Goal: Task Accomplishment & Management: Manage account settings

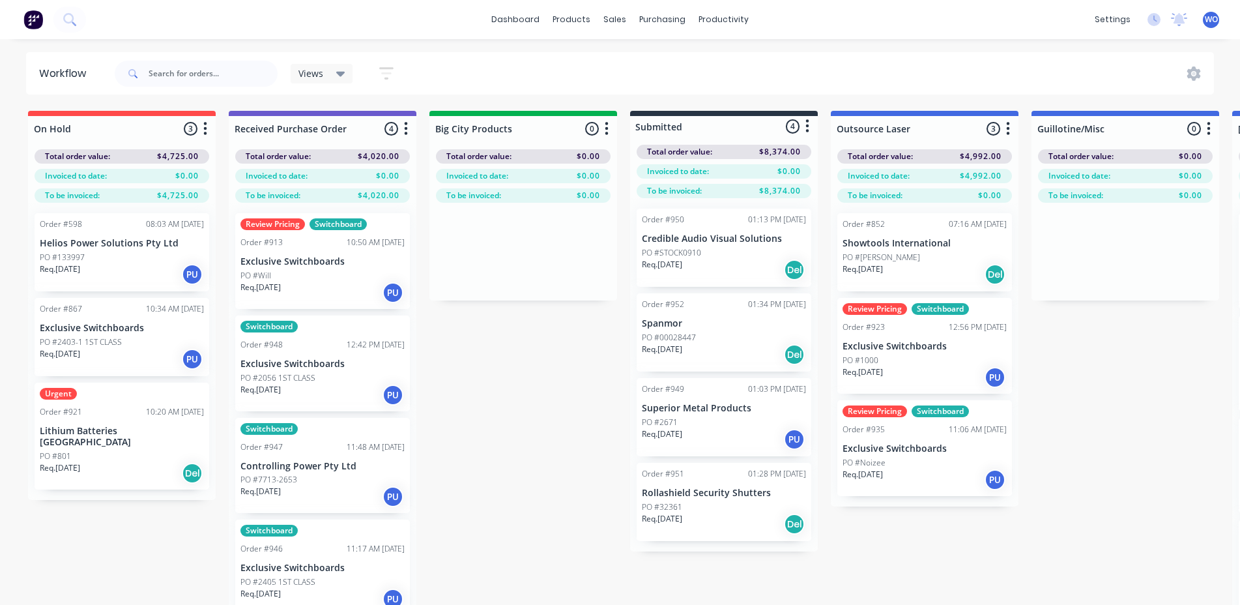
scroll to position [0, 365]
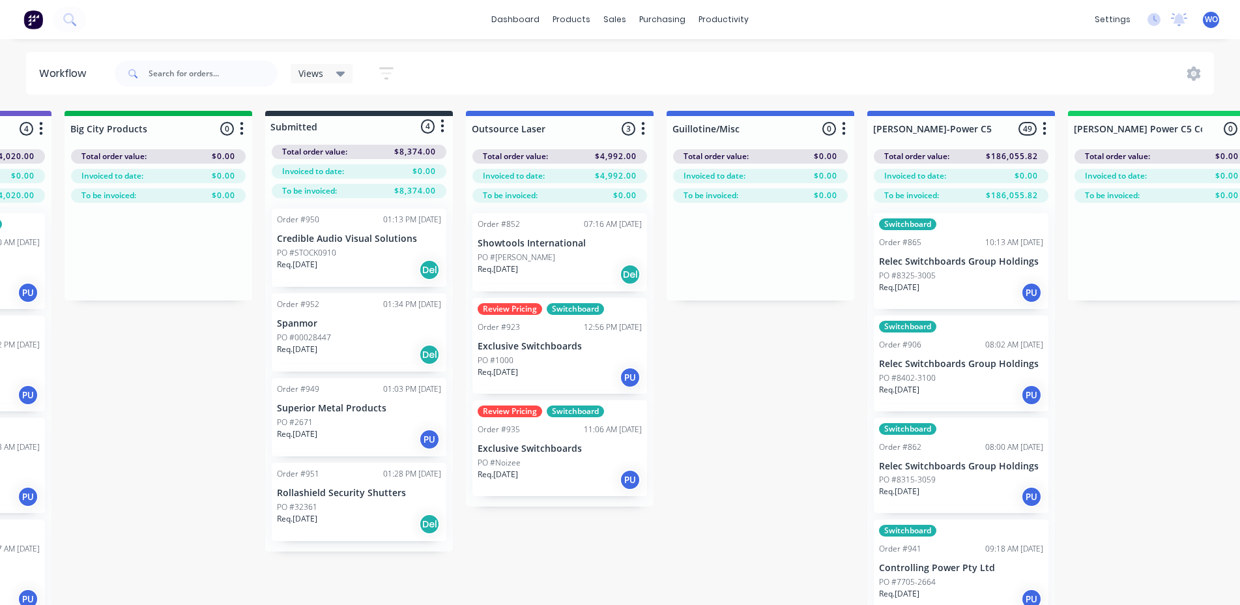
click at [27, 14] on img at bounding box center [33, 20] width 20 height 20
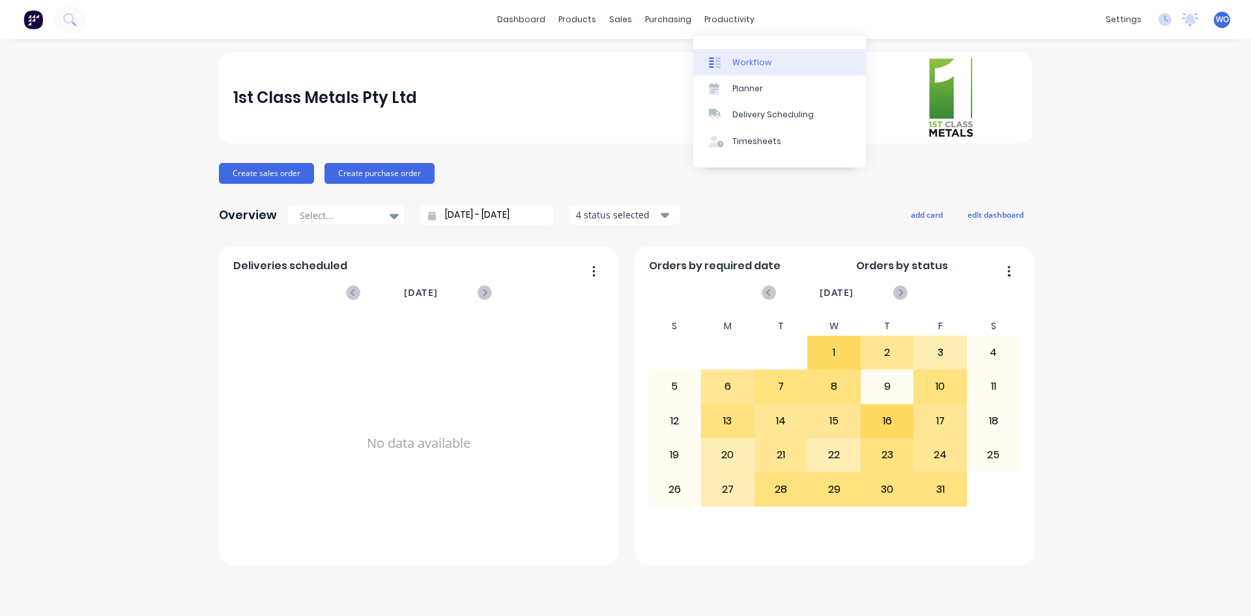
click at [778, 55] on link "Workflow" at bounding box center [779, 62] width 173 height 26
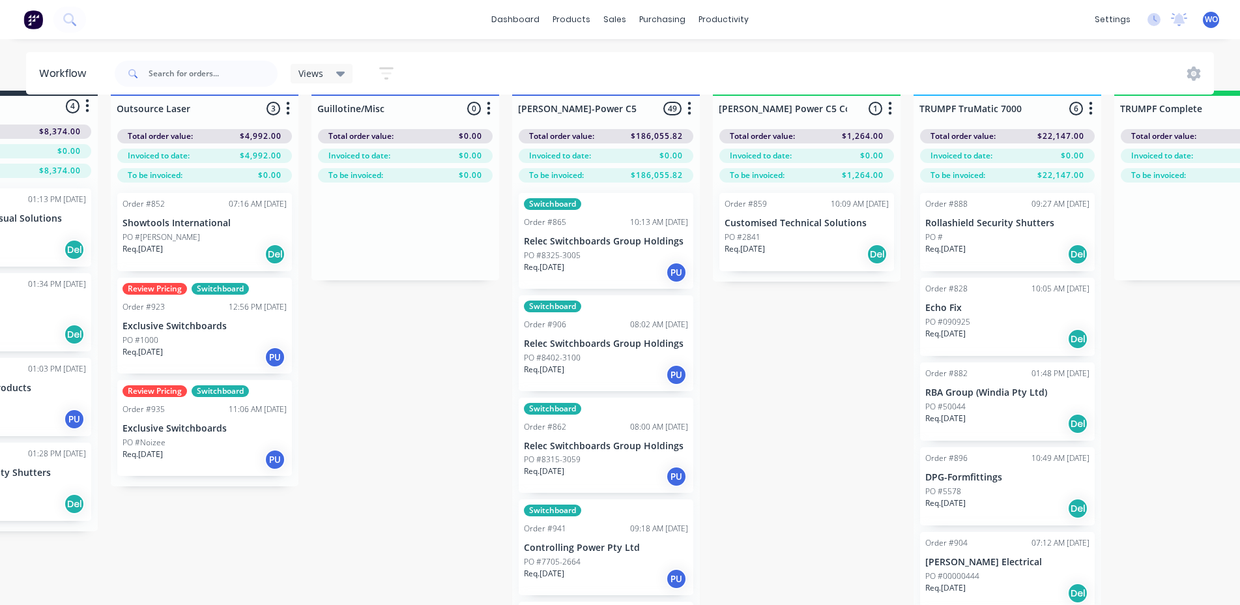
scroll to position [0, 720]
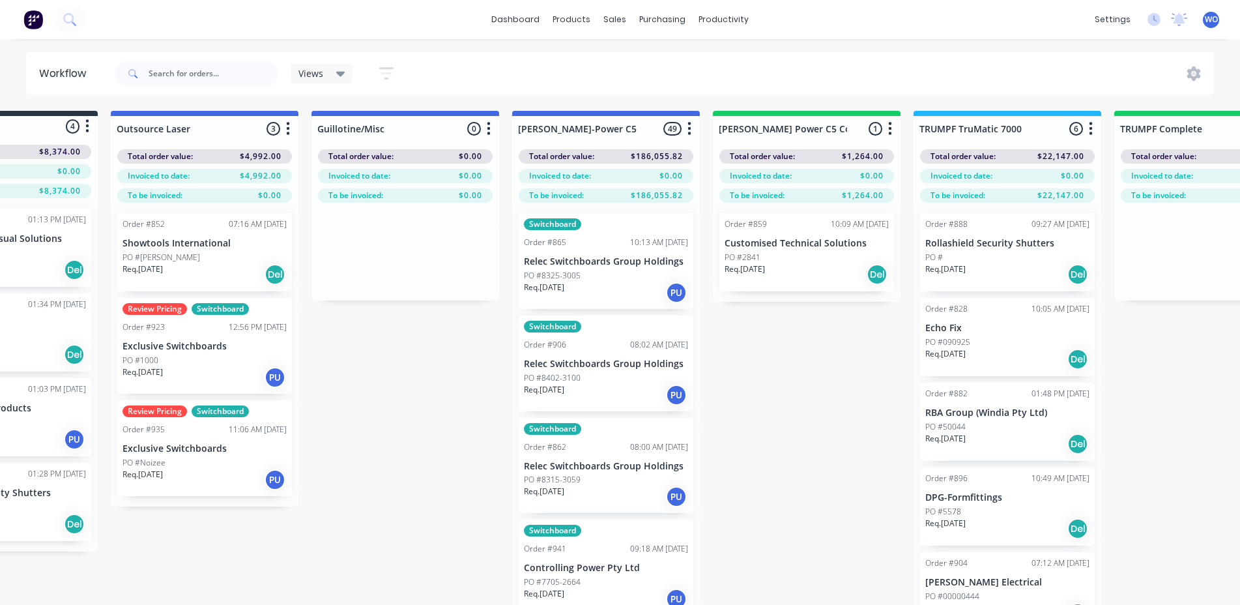
click at [794, 263] on div "Req. [DATE] Del" at bounding box center [807, 274] width 164 height 22
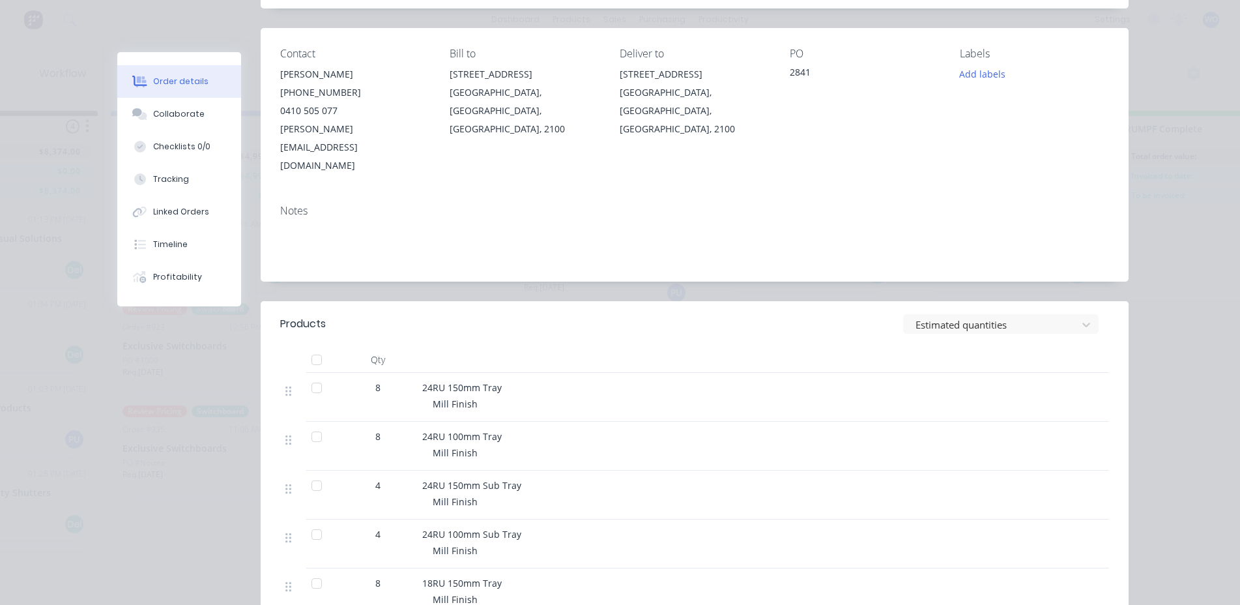
scroll to position [0, 0]
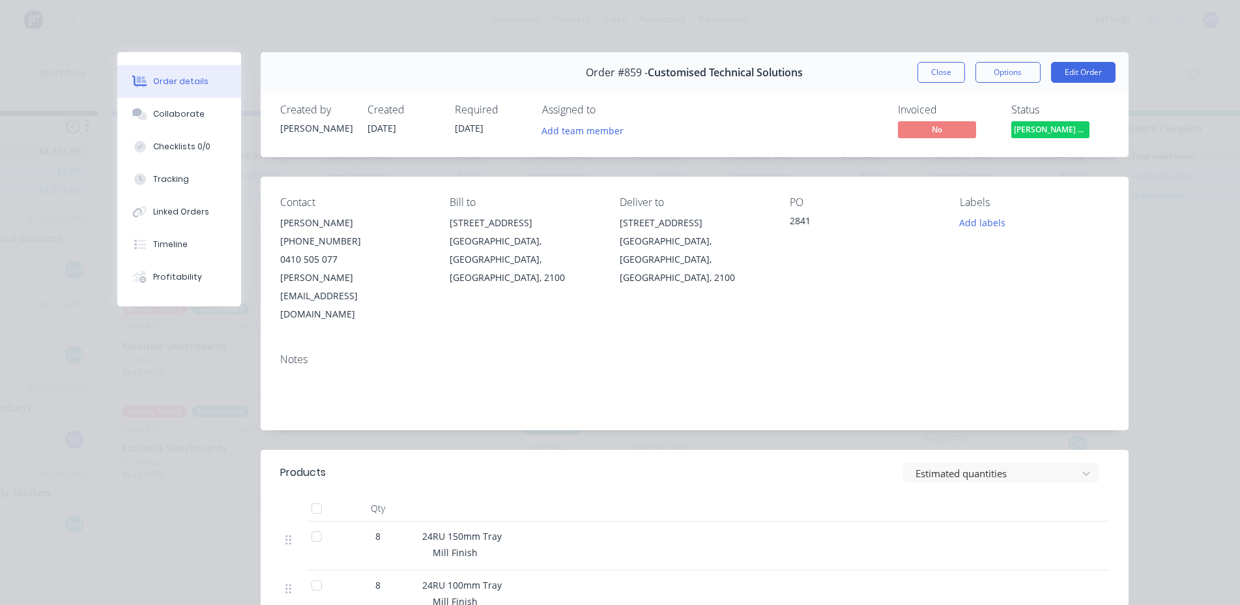
click at [1060, 134] on span "[PERSON_NAME] Power C5 C..." at bounding box center [1050, 129] width 78 height 16
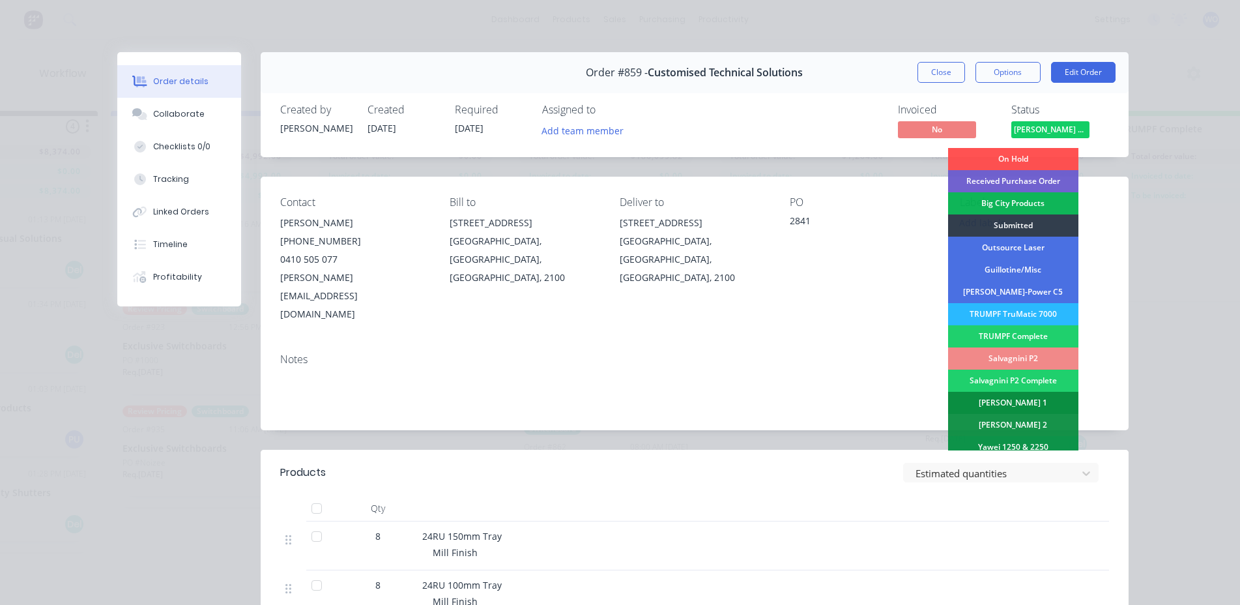
click at [1001, 407] on div "[PERSON_NAME] 1" at bounding box center [1013, 403] width 130 height 22
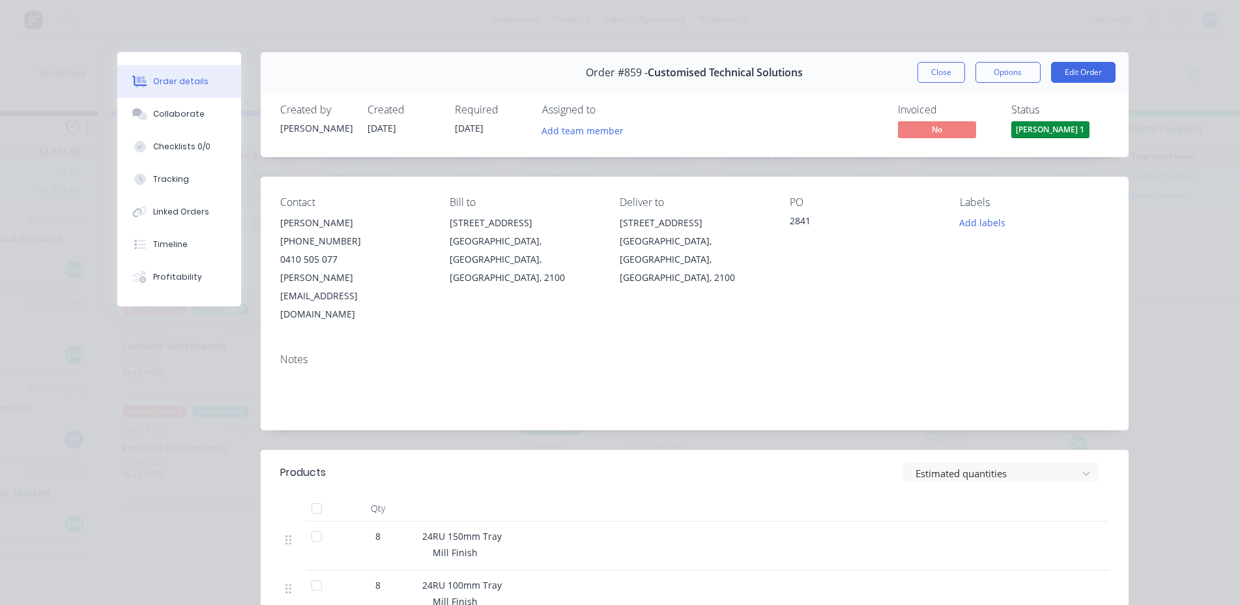
click at [910, 68] on div "Order #859 - Customised Technical Solutions Close Options Edit Order" at bounding box center [695, 72] width 868 height 41
click at [946, 83] on div "Order #859 - Customised Technical Solutions Close Options Edit Order" at bounding box center [695, 72] width 868 height 41
click at [938, 61] on div "Order #859 - Customised Technical Solutions Close Options Edit Order" at bounding box center [695, 72] width 868 height 41
click at [944, 66] on button "Close" at bounding box center [942, 72] width 48 height 21
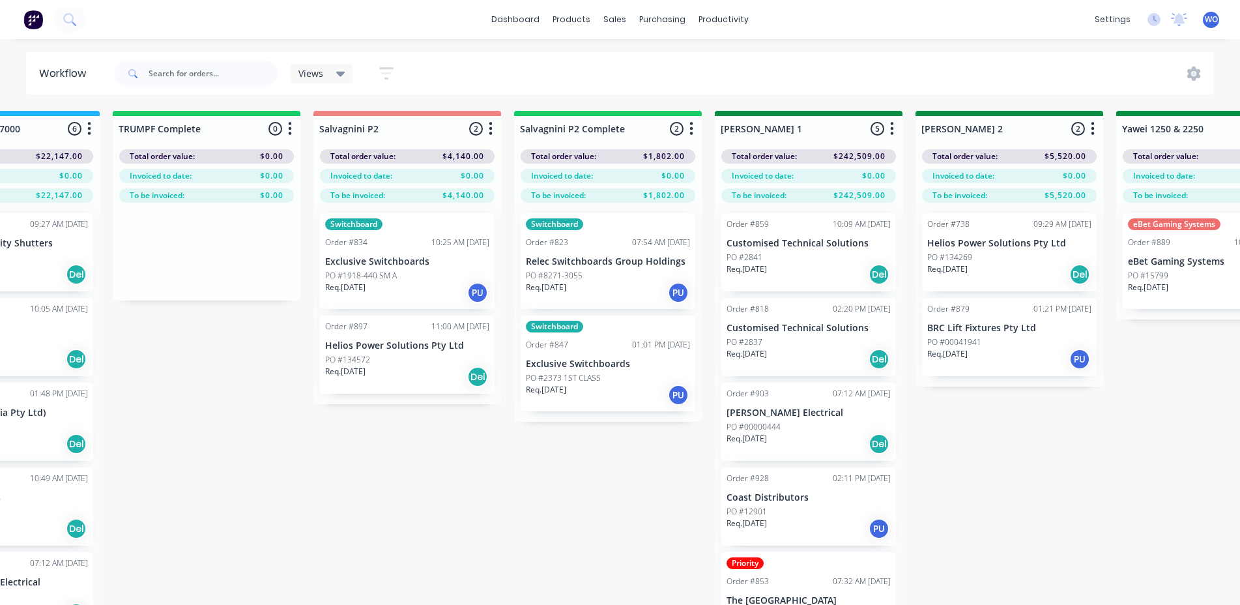
scroll to position [0, 1673]
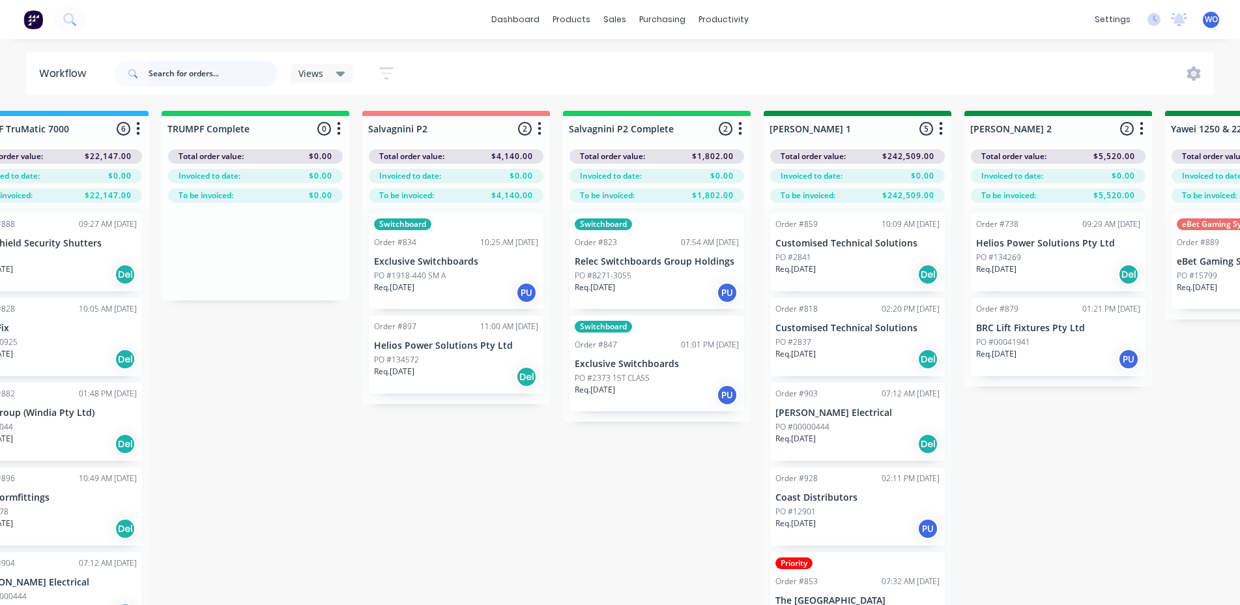
click at [190, 76] on input "text" at bounding box center [213, 74] width 129 height 26
type input "nsr"
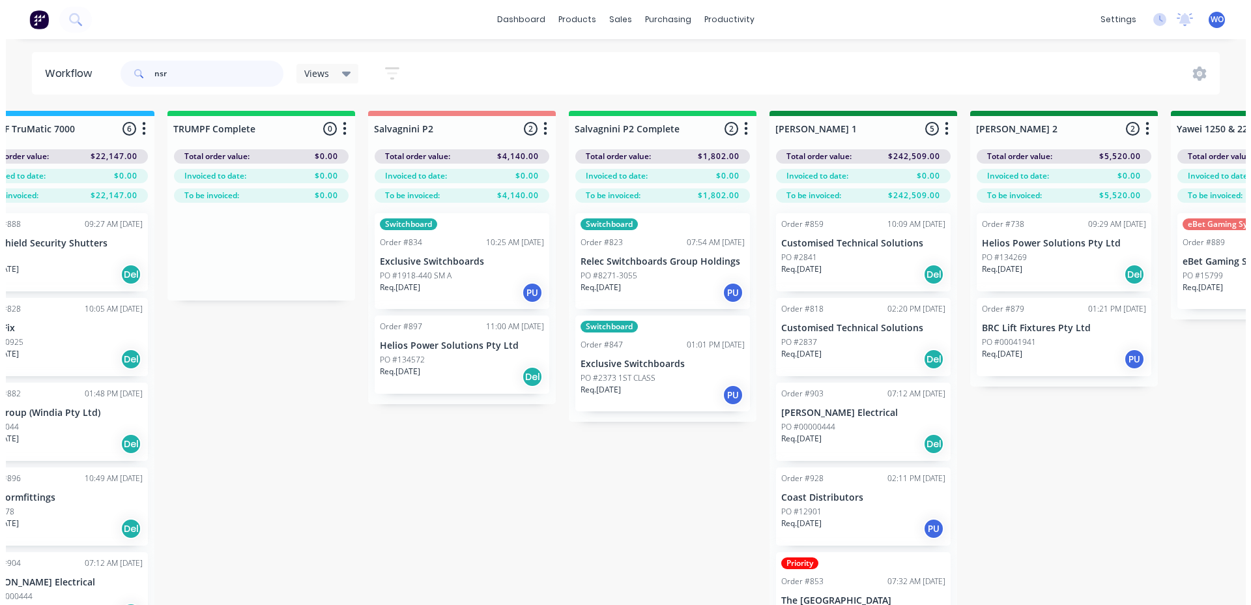
scroll to position [0, 0]
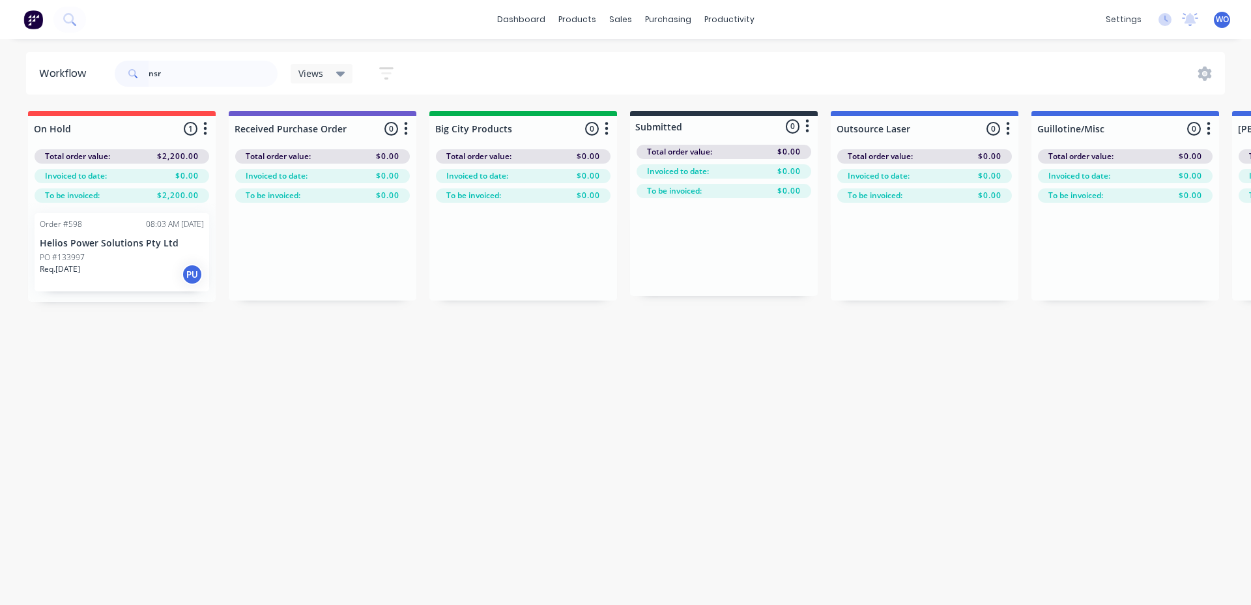
click at [126, 287] on div "Order #598 08:03 AM [DATE] Helios Power Solutions Pty Ltd PO #133997 Req. [DATE…" at bounding box center [122, 252] width 175 height 78
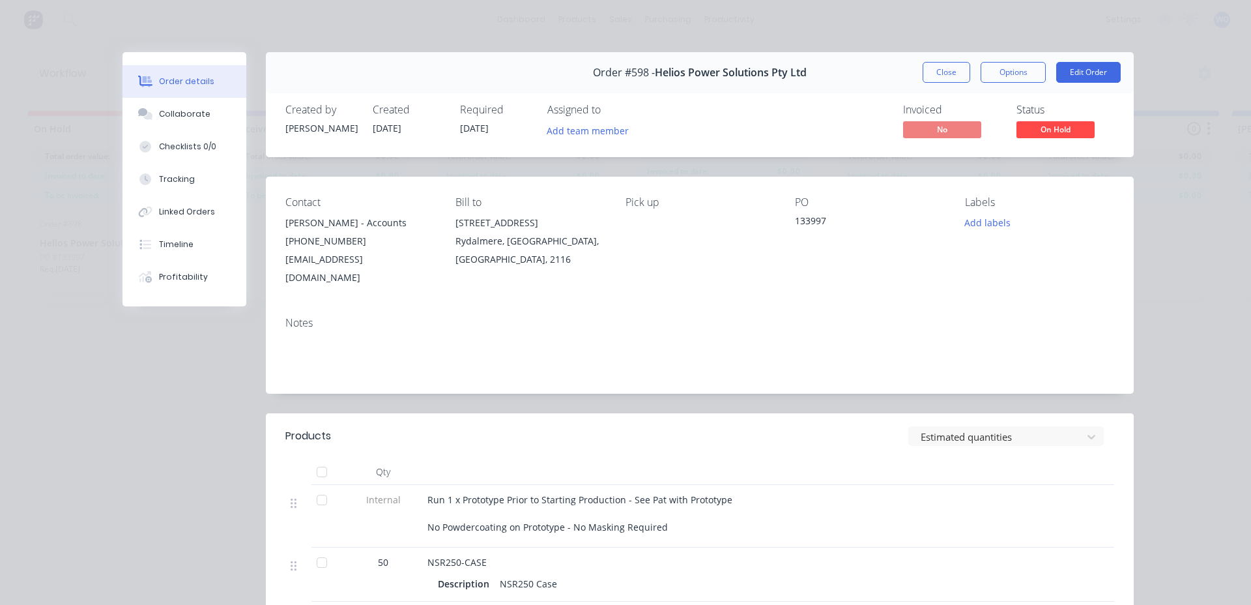
click at [937, 66] on button "Close" at bounding box center [947, 72] width 48 height 21
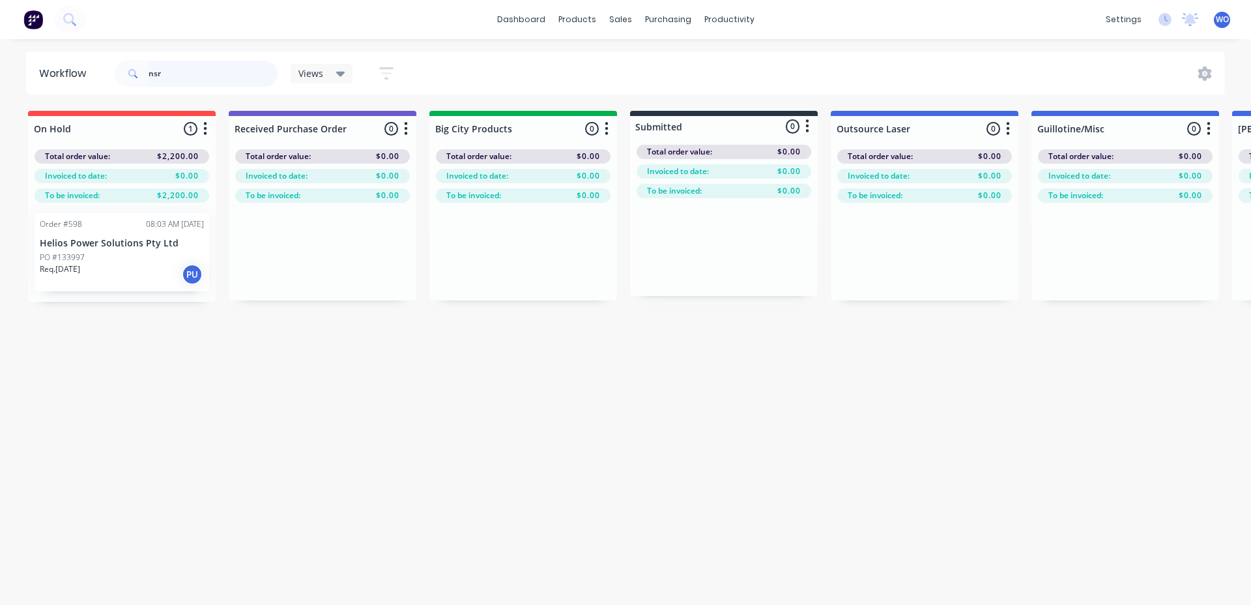
drag, startPoint x: 209, startPoint y: 74, endPoint x: 101, endPoint y: 57, distance: 109.0
click at [115, 59] on div "nsr" at bounding box center [196, 73] width 163 height 39
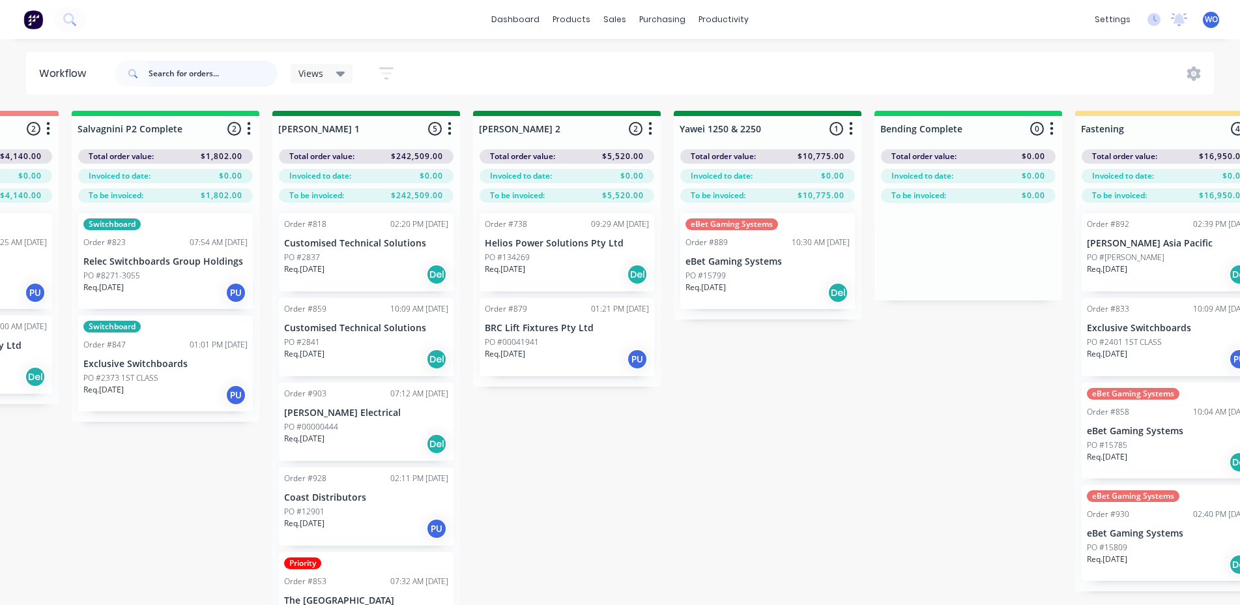
scroll to position [0, 2174]
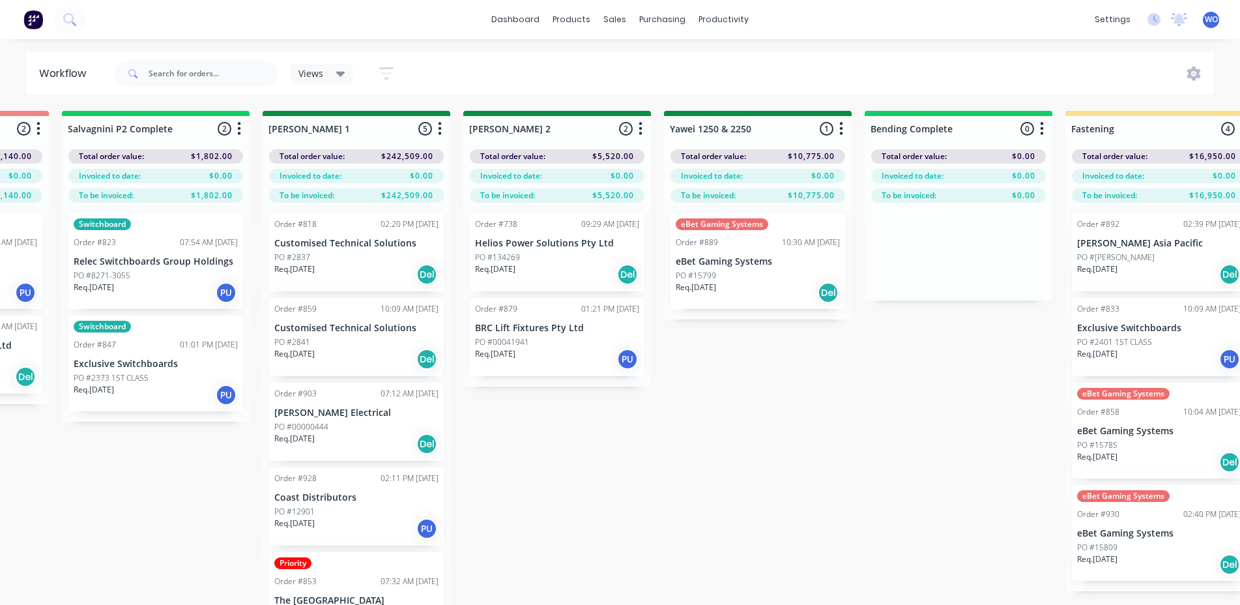
click at [180, 295] on div "Req. [DATE] PU" at bounding box center [156, 293] width 164 height 22
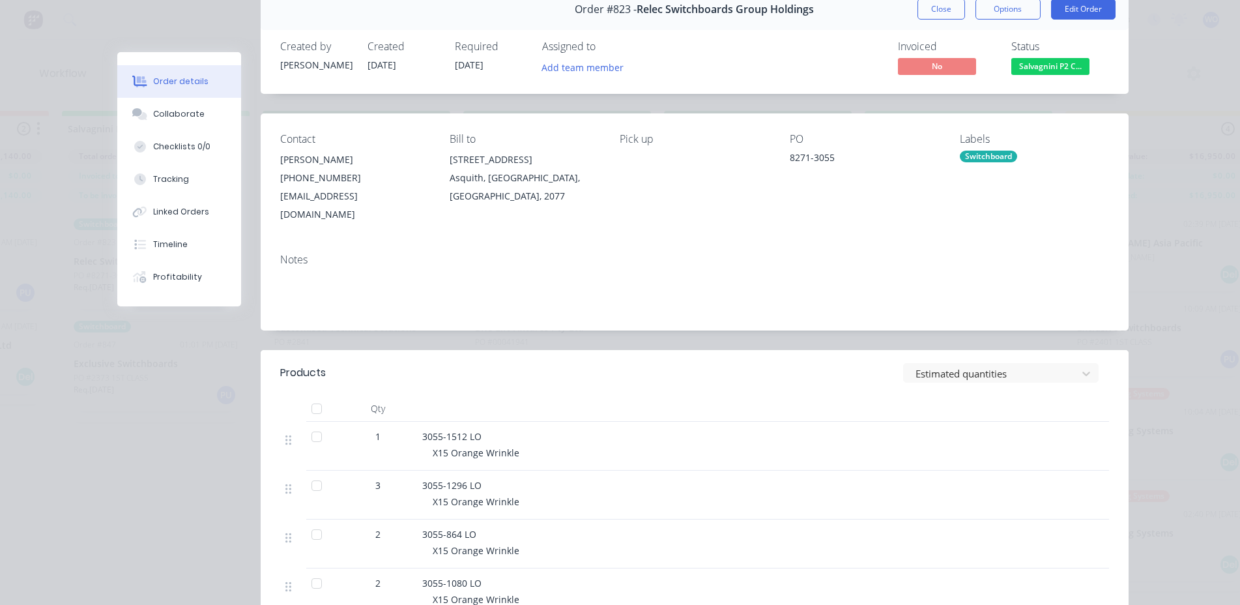
scroll to position [0, 0]
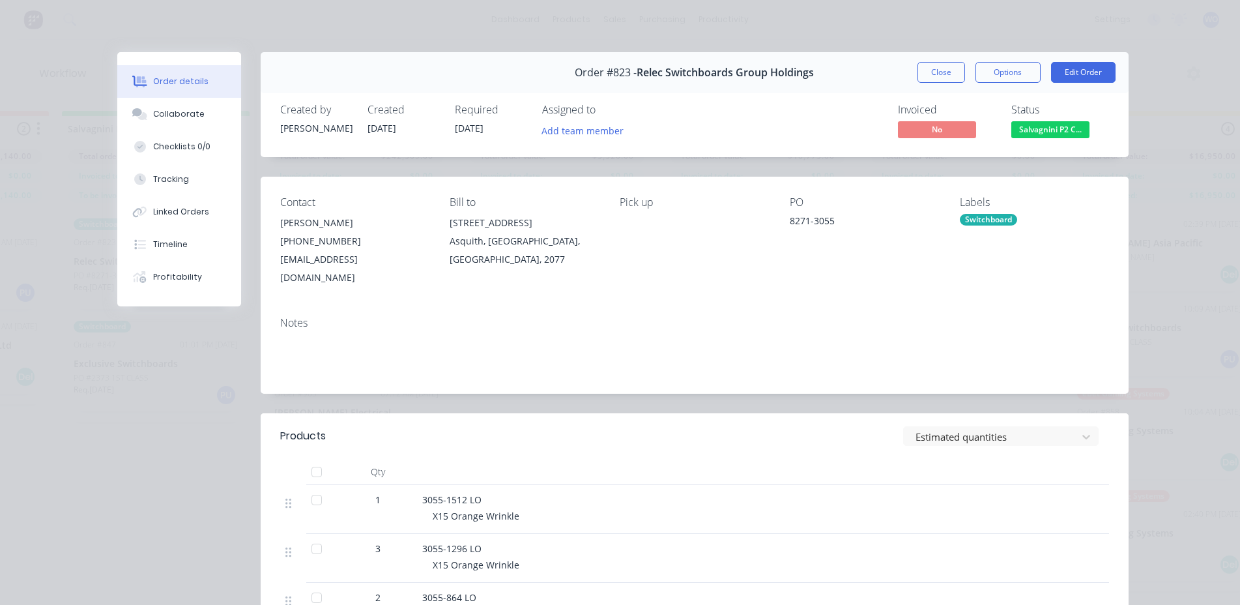
click at [1028, 138] on button "Salvagnini P2 C..." at bounding box center [1050, 131] width 78 height 20
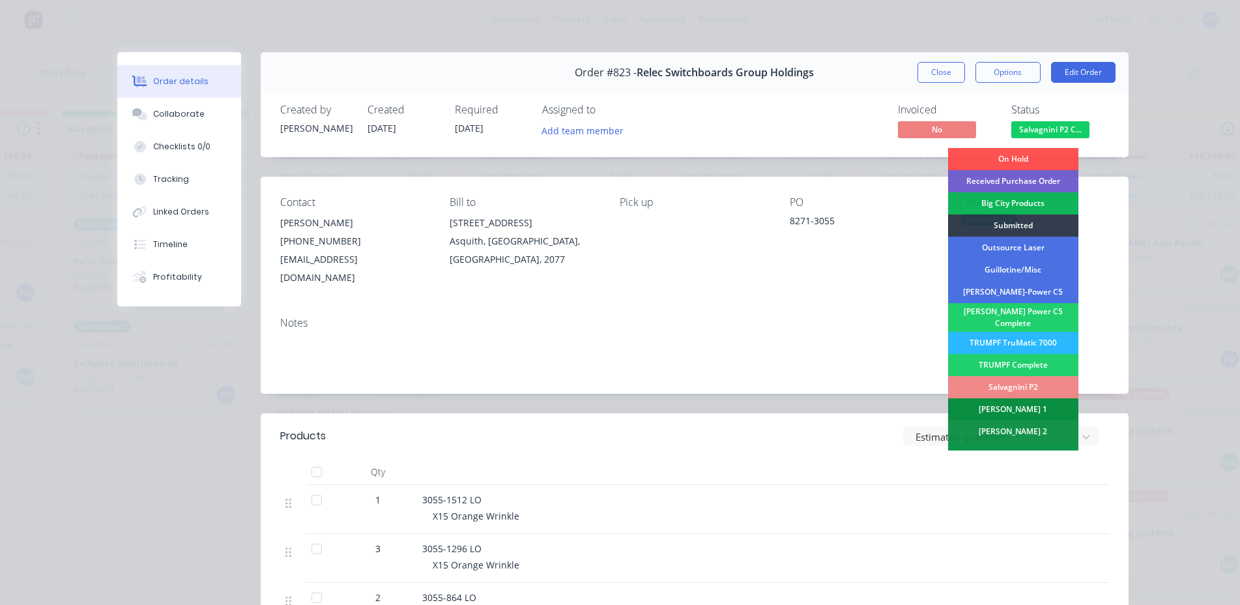
click at [1006, 409] on div "[PERSON_NAME] 1" at bounding box center [1013, 409] width 130 height 22
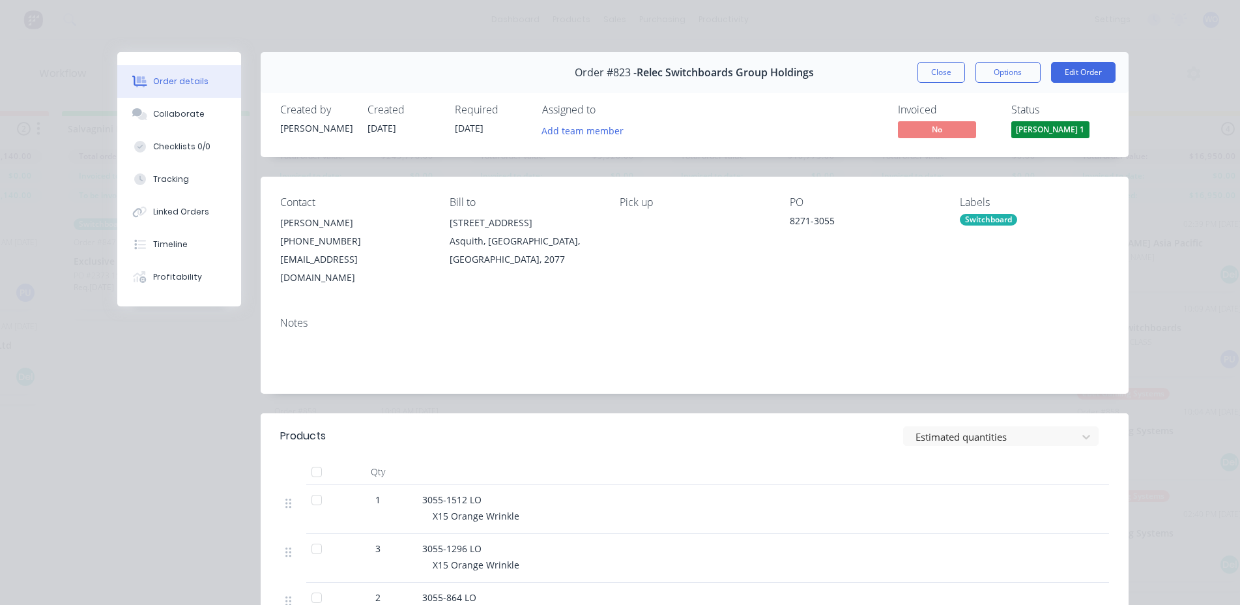
click at [933, 56] on div "Order #823 - Relec Switchboards Group Holdings Close Options Edit Order" at bounding box center [695, 72] width 868 height 41
click at [947, 76] on button "Close" at bounding box center [942, 72] width 48 height 21
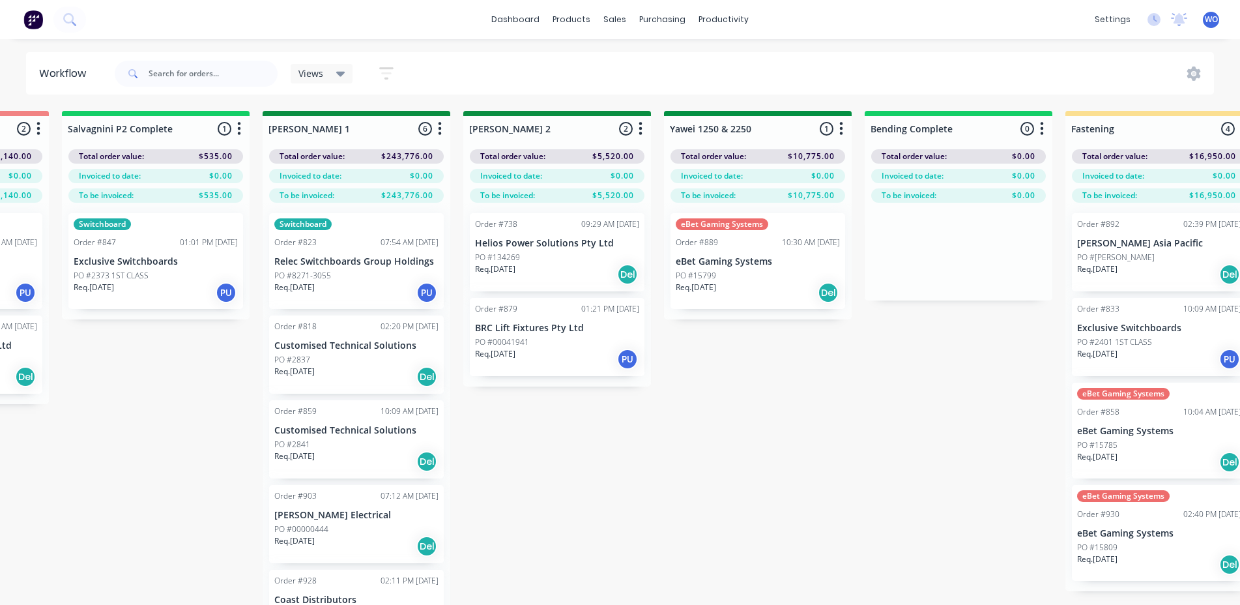
click at [114, 284] on p "Req. [DATE]" at bounding box center [94, 288] width 40 height 12
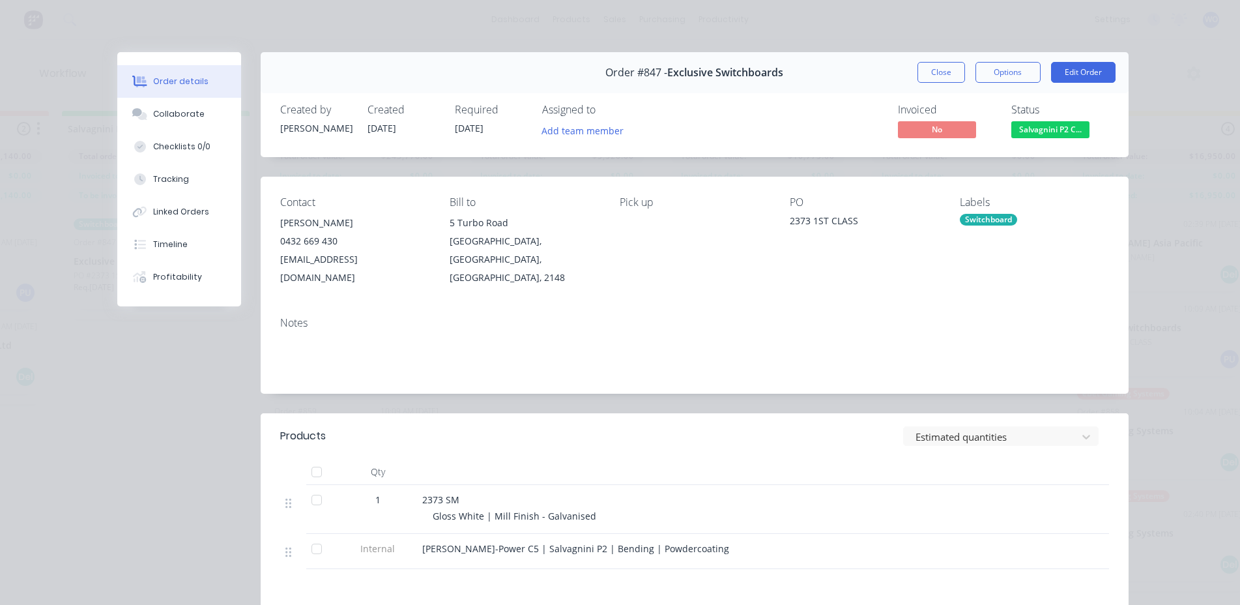
click at [1026, 131] on span "Salvagnini P2 C..." at bounding box center [1050, 129] width 78 height 16
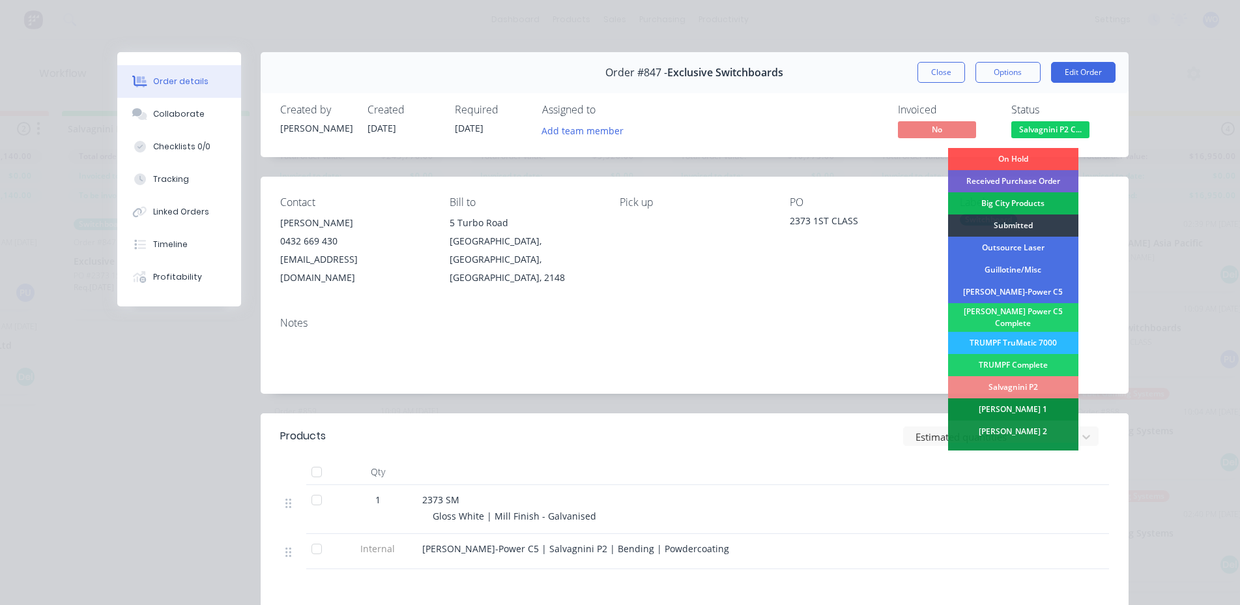
click at [1011, 402] on div "[PERSON_NAME] 1" at bounding box center [1013, 409] width 130 height 22
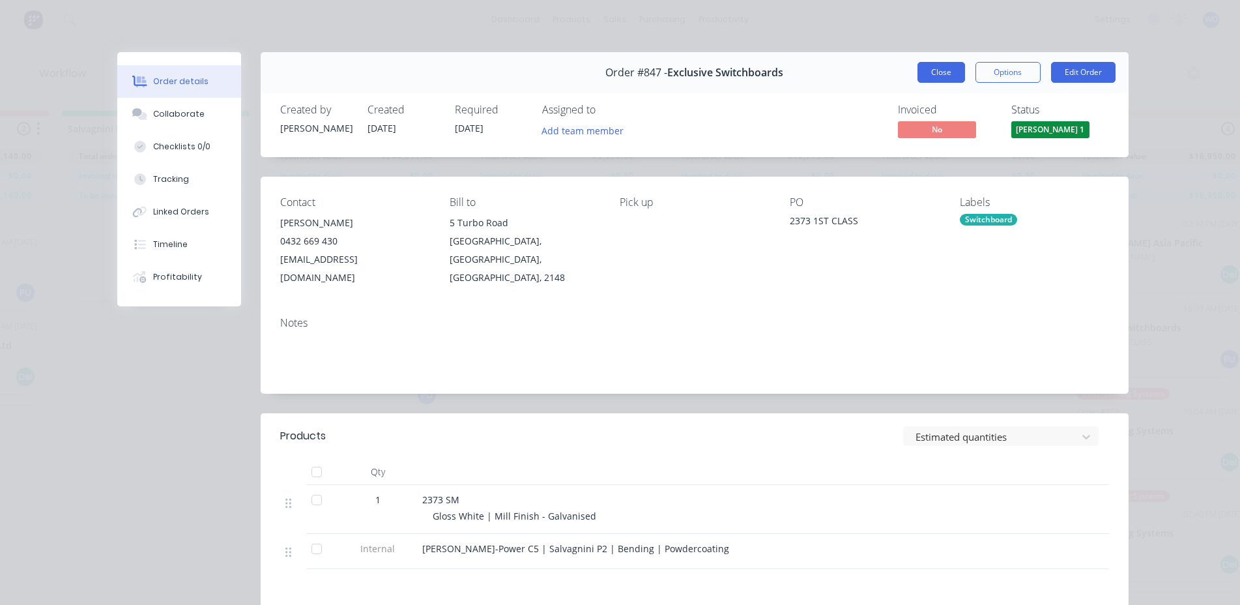
click at [943, 70] on button "Close" at bounding box center [942, 72] width 48 height 21
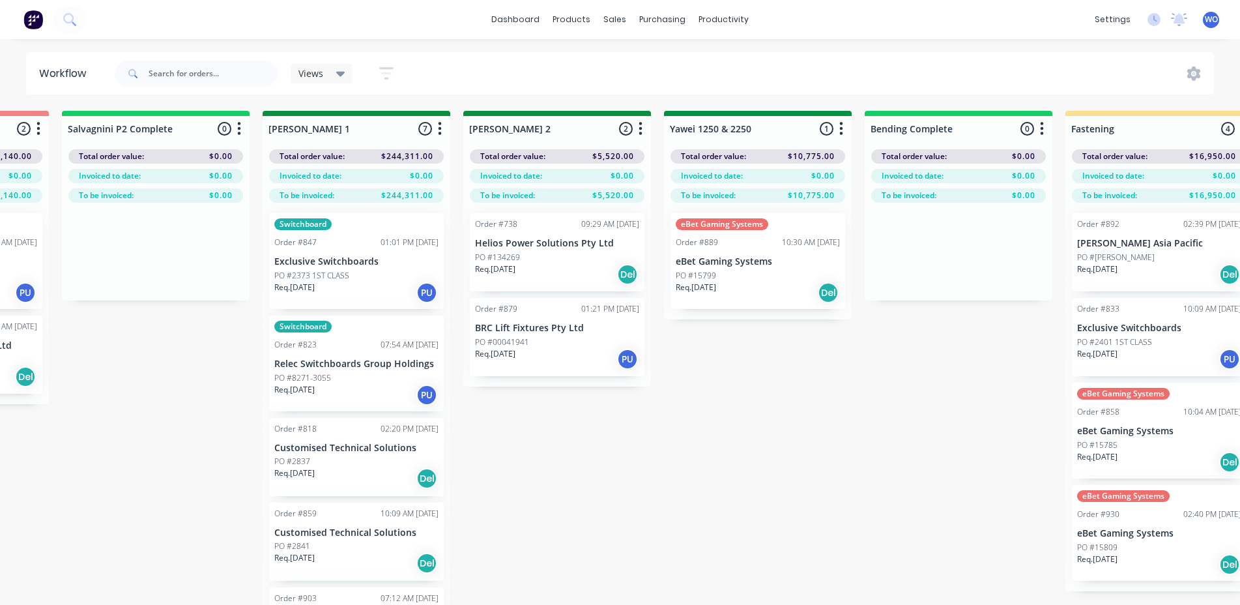
click at [605, 514] on div "On Hold 3 Status colour #FF4949 hex #FF4949 Save Cancel Notifications Email SMS…" at bounding box center [792, 381] width 5953 height 540
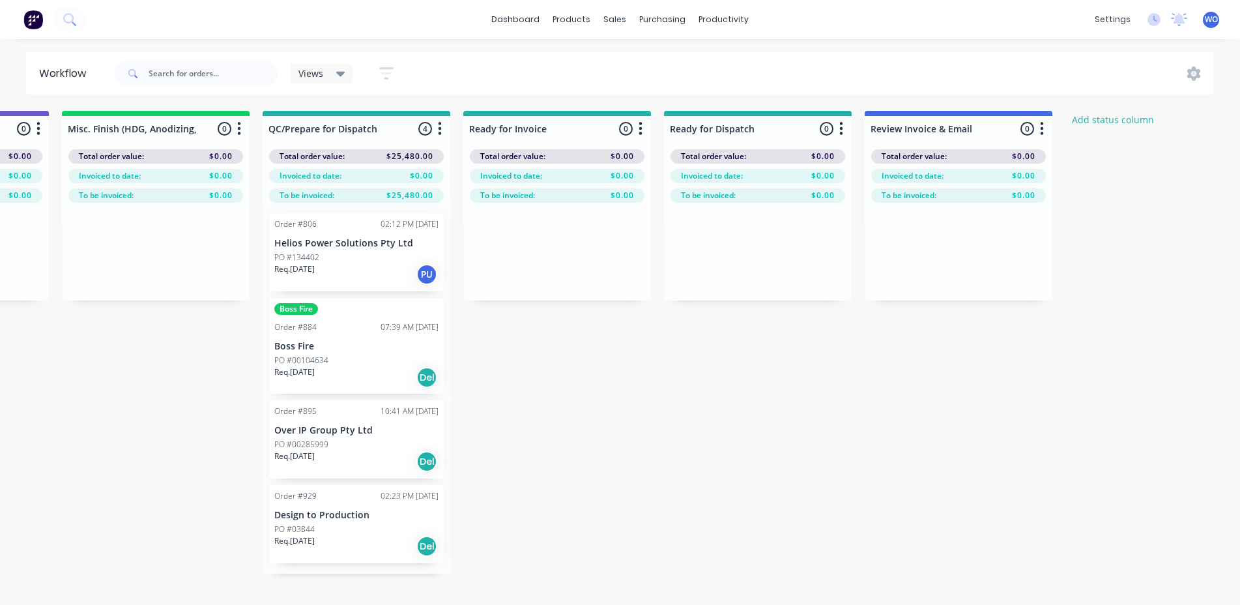
scroll to position [0, 4797]
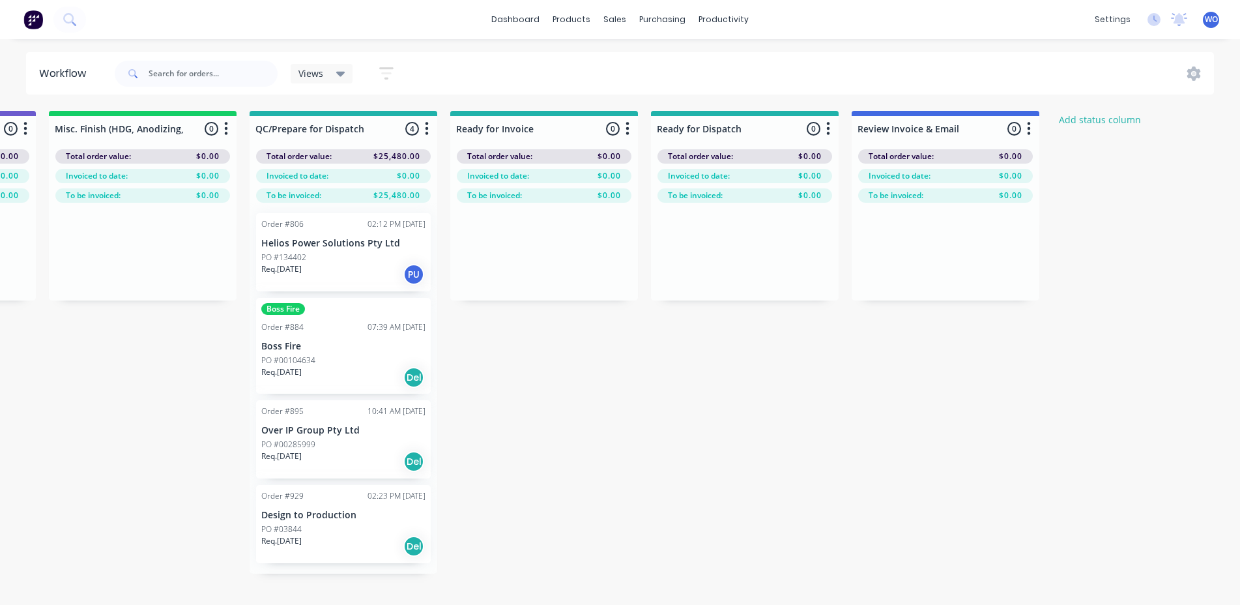
click at [36, 32] on button at bounding box center [33, 20] width 27 height 26
